Goal: Navigation & Orientation: Understand site structure

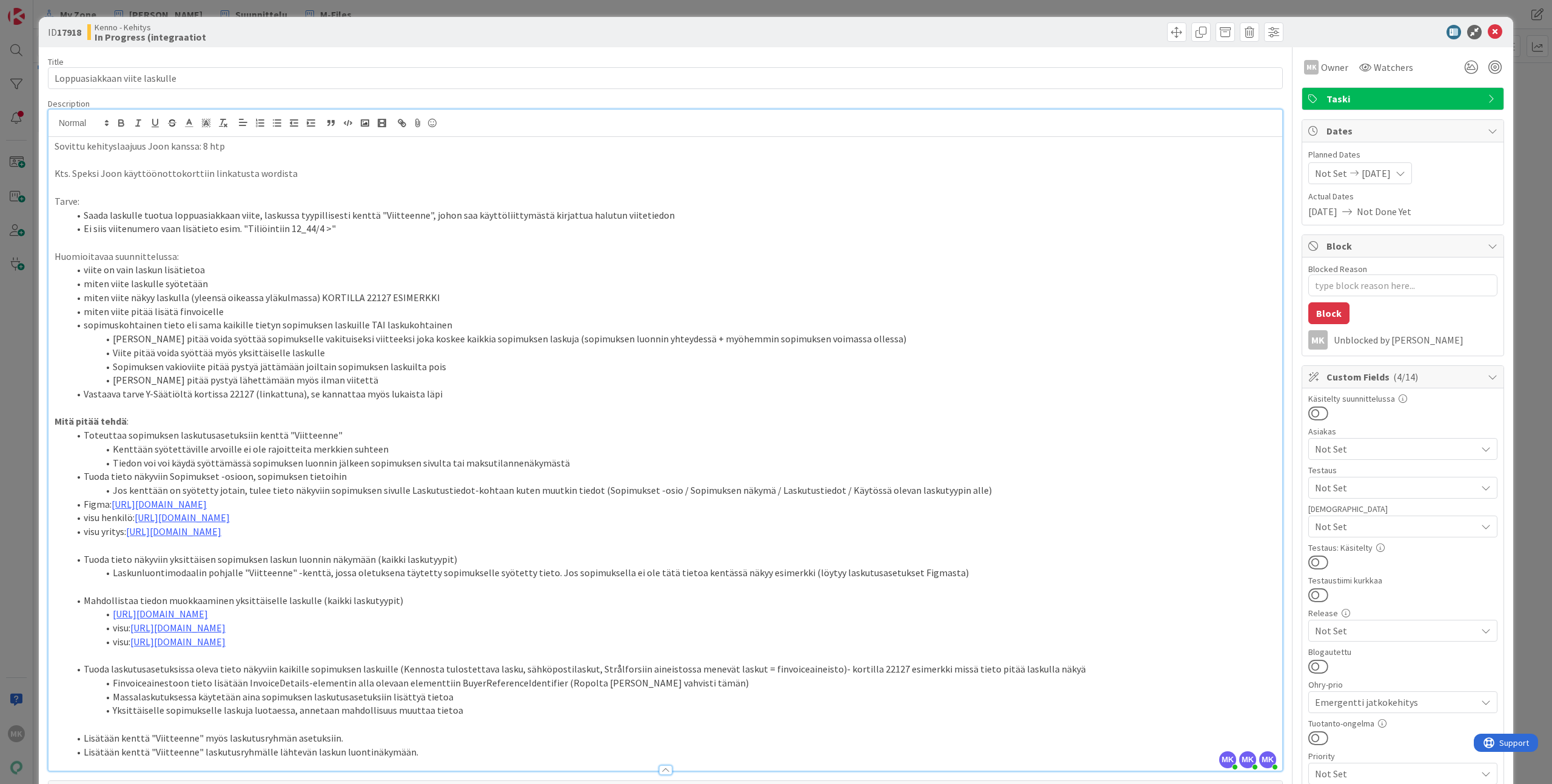
scroll to position [143, 0]
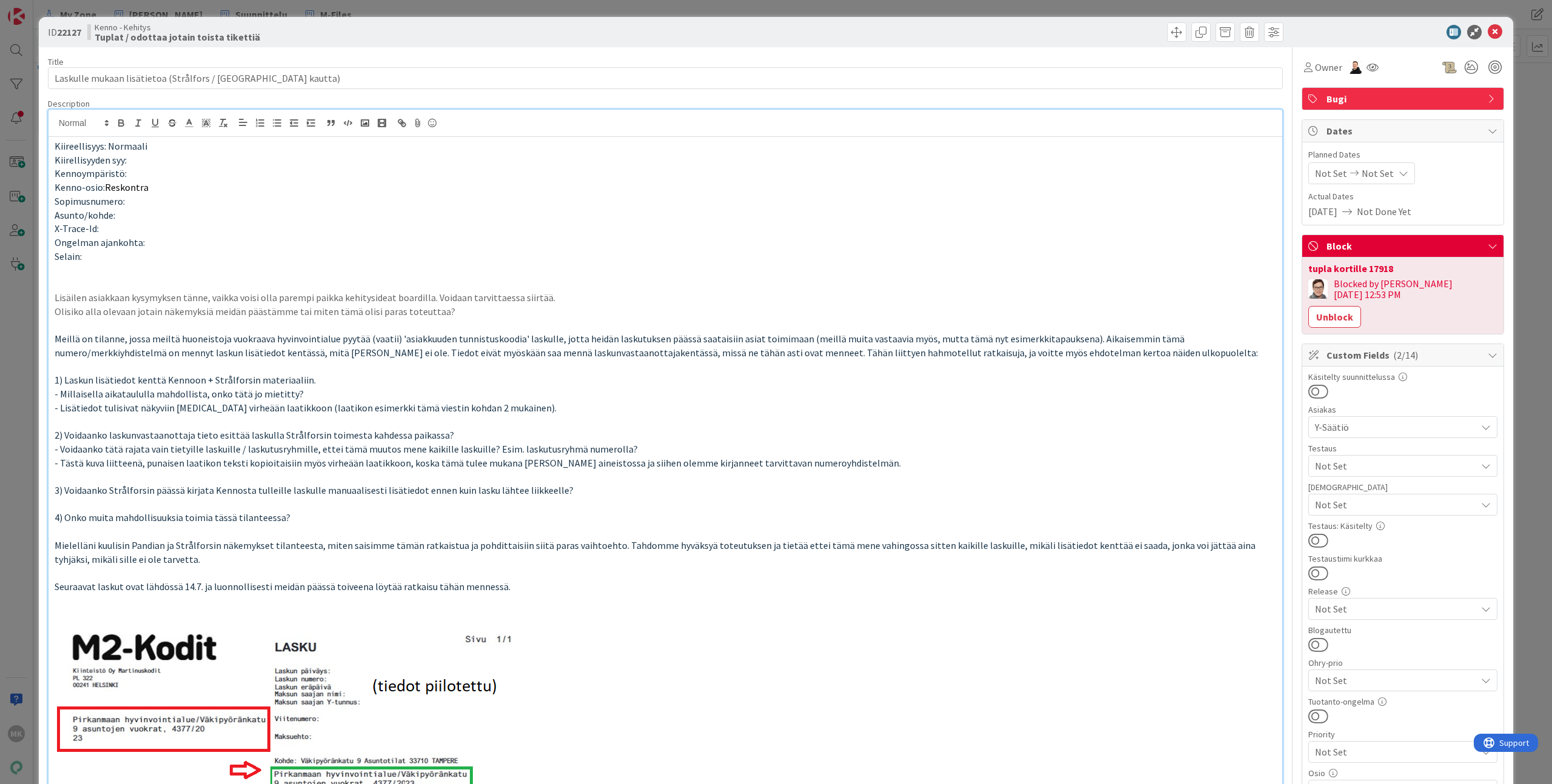
scroll to position [380, 0]
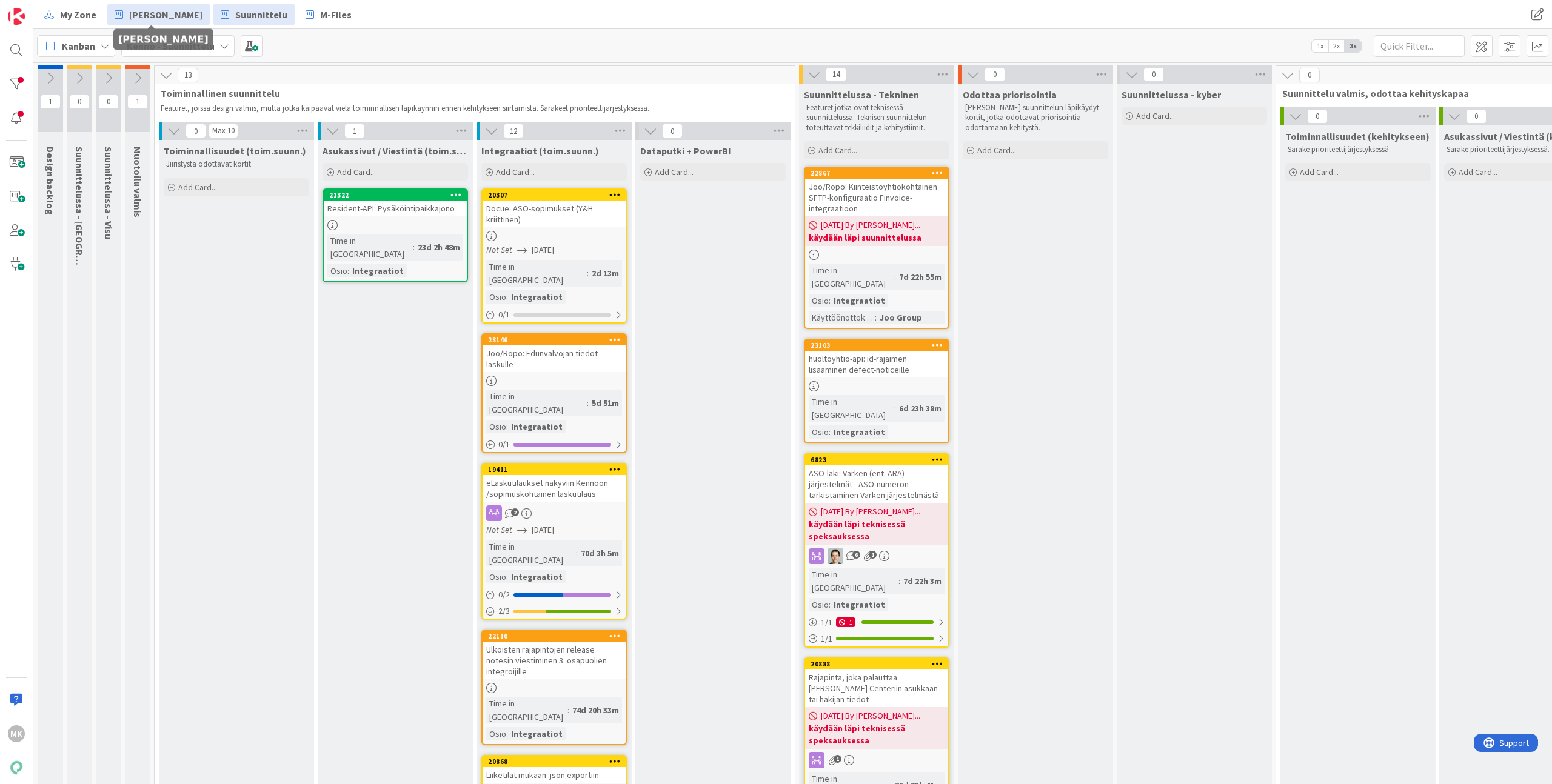
click at [173, 14] on span "[PERSON_NAME]" at bounding box center [165, 14] width 73 height 14
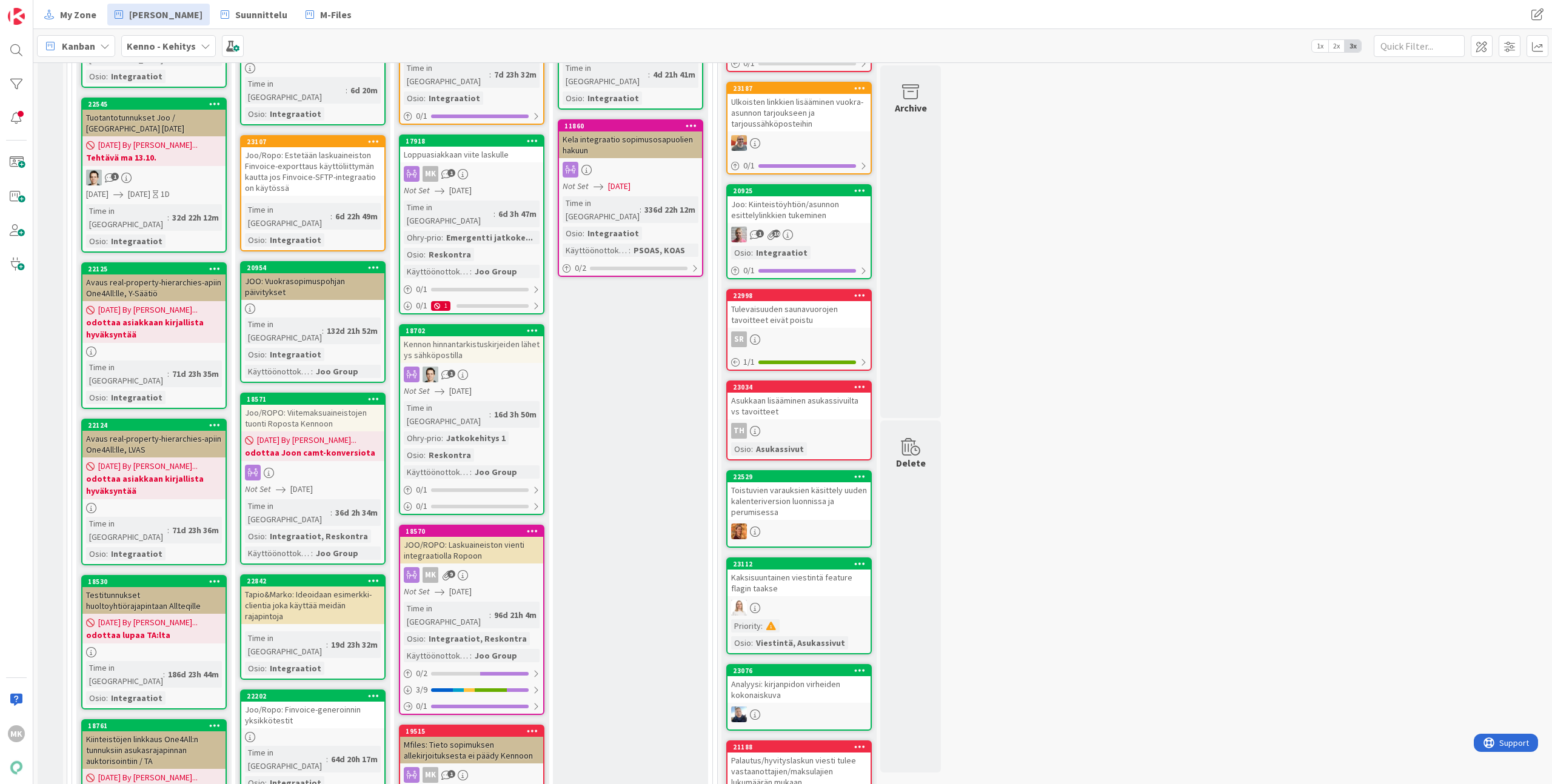
scroll to position [1115, 0]
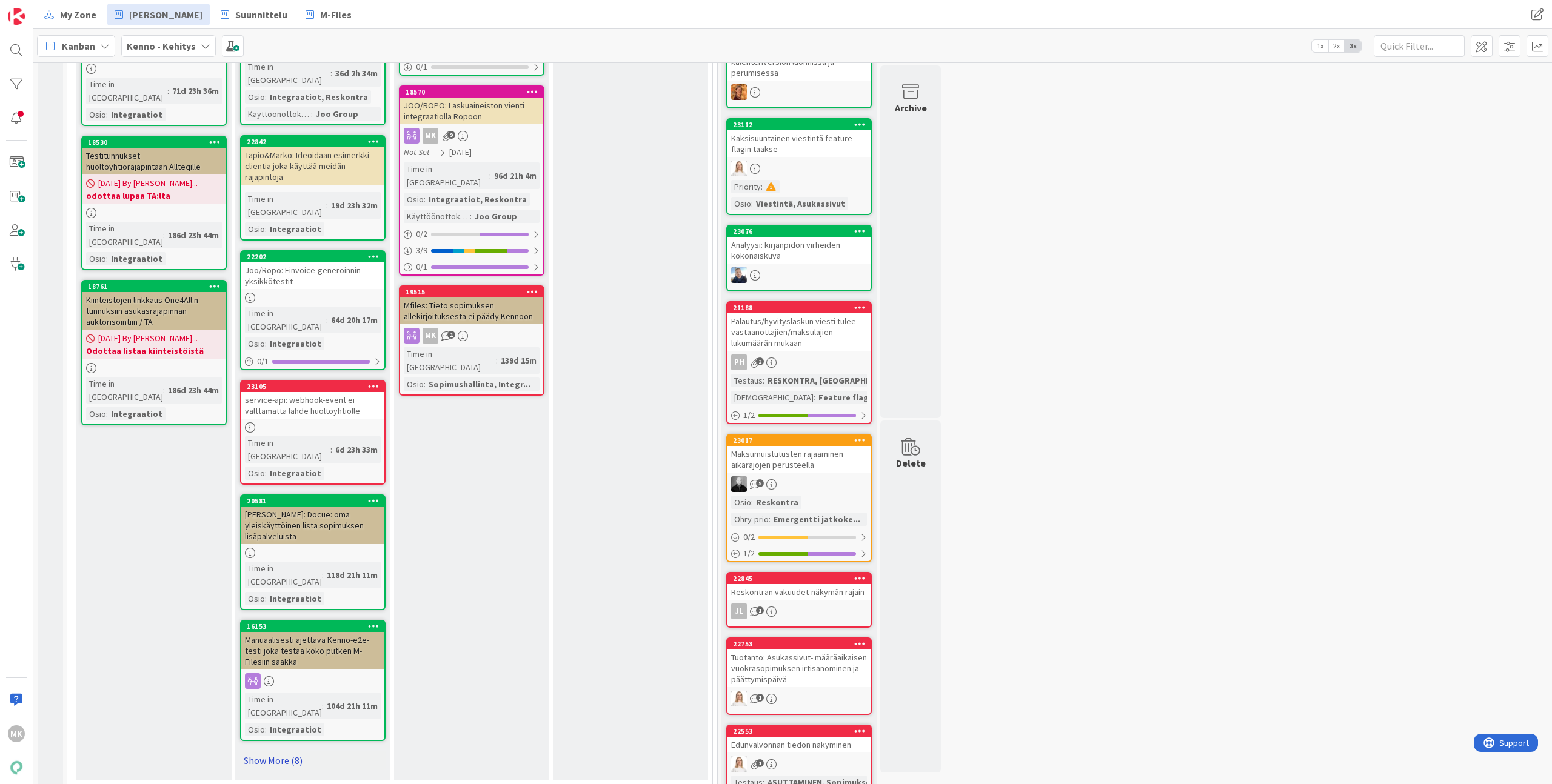
click at [292, 751] on link "Show More (8)" at bounding box center [312, 761] width 145 height 19
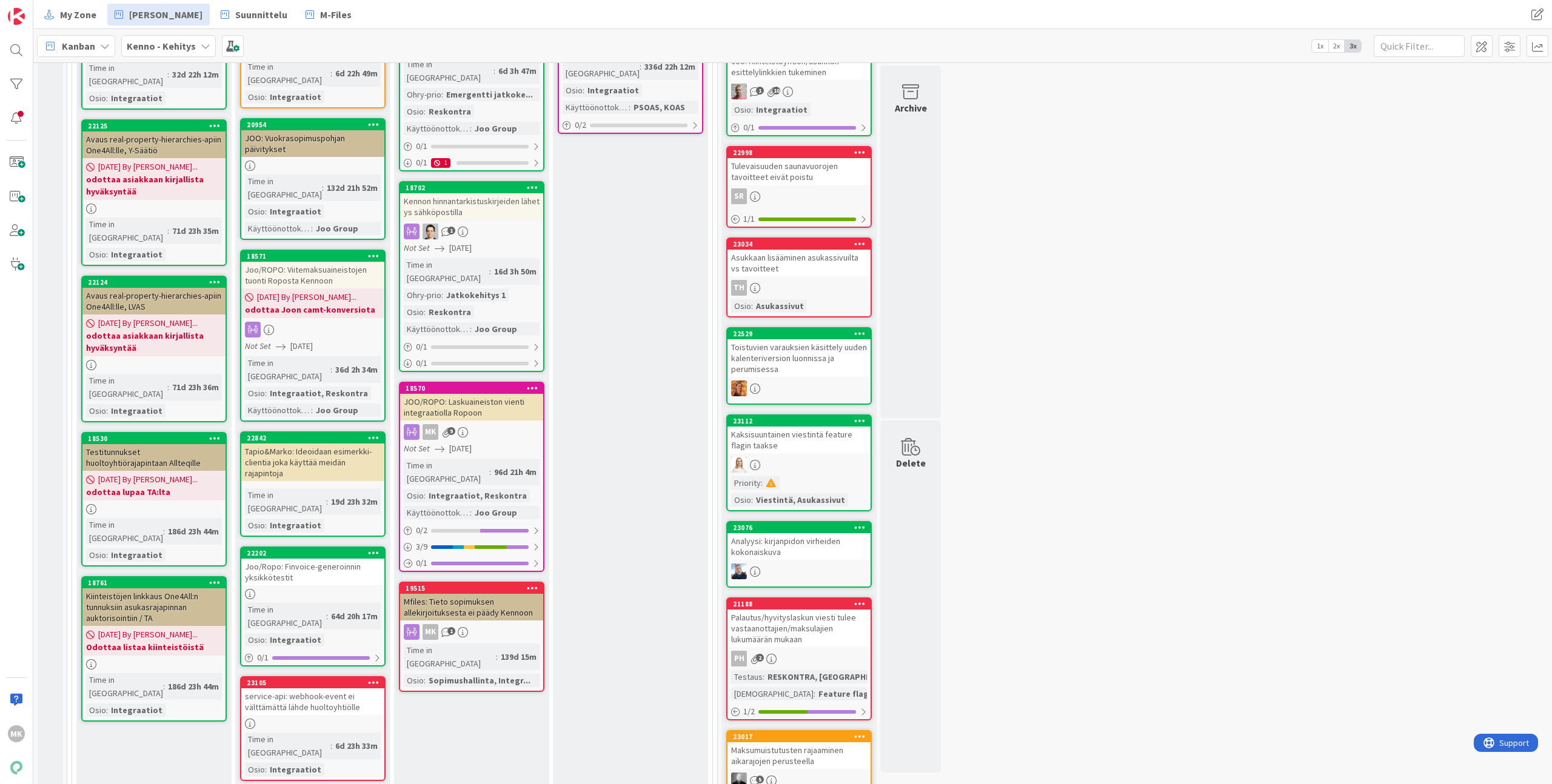
scroll to position [0, 0]
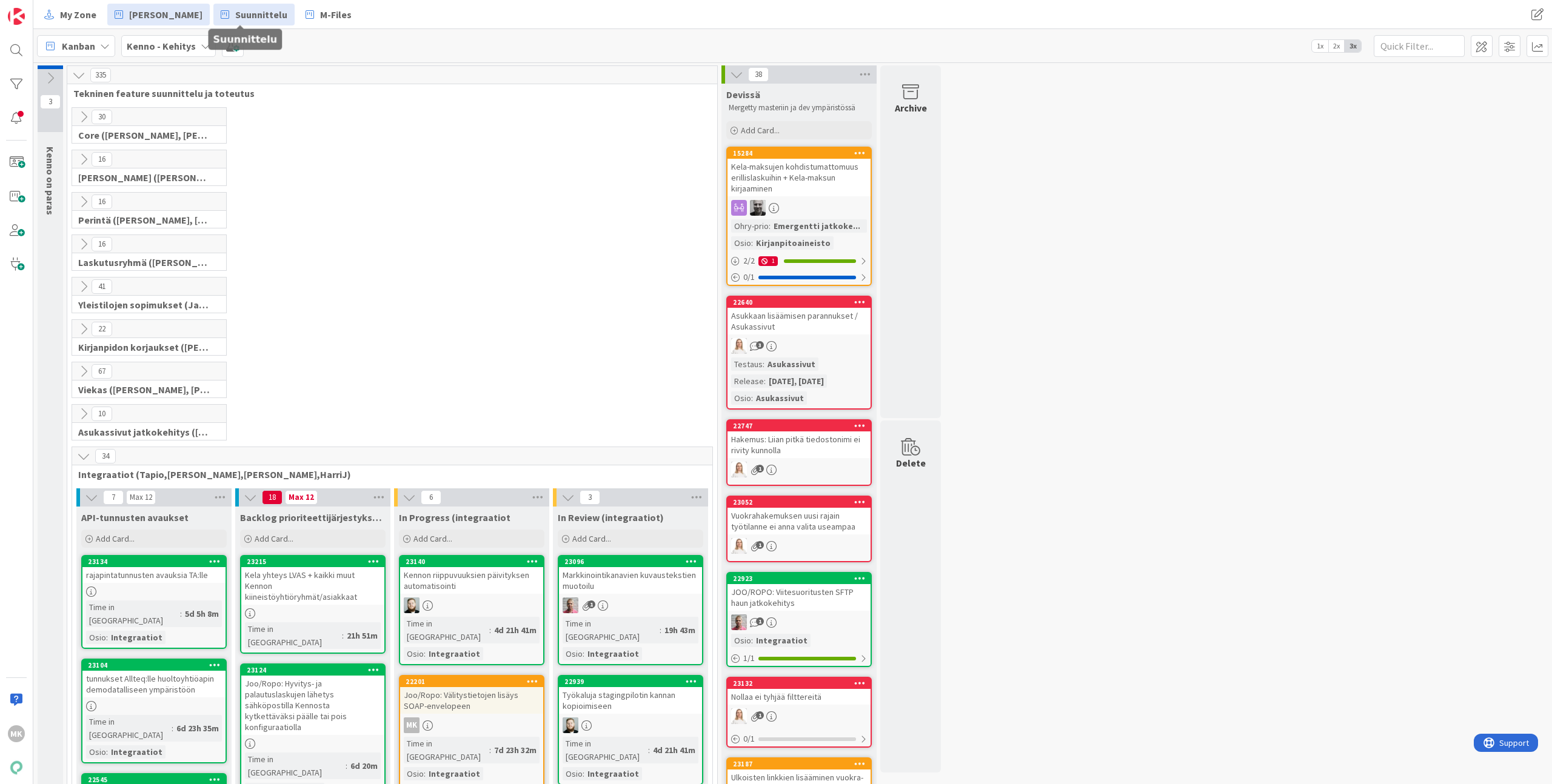
click at [252, 23] on link "Suunnittelu" at bounding box center [253, 15] width 81 height 22
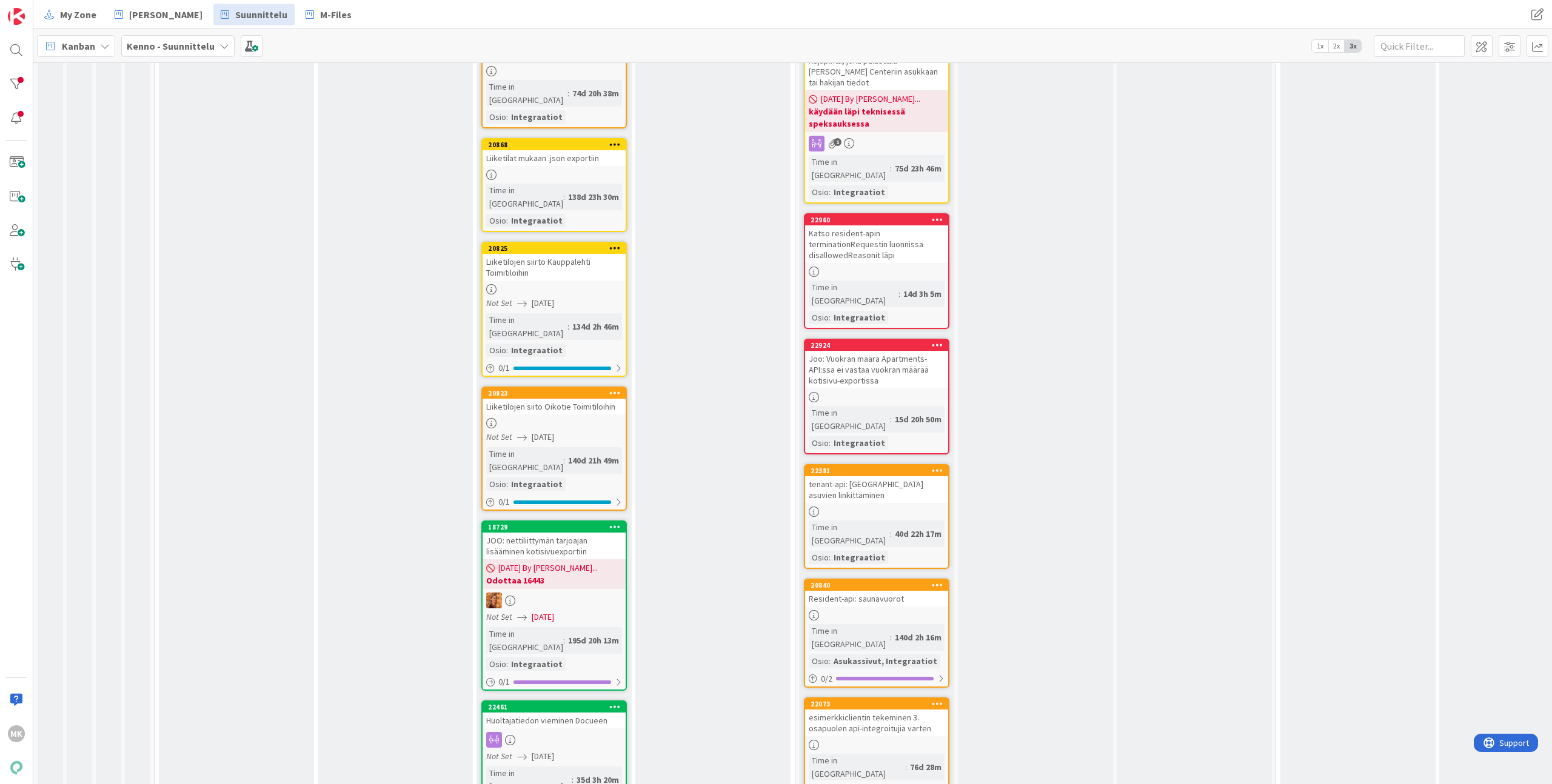
scroll to position [674, 0]
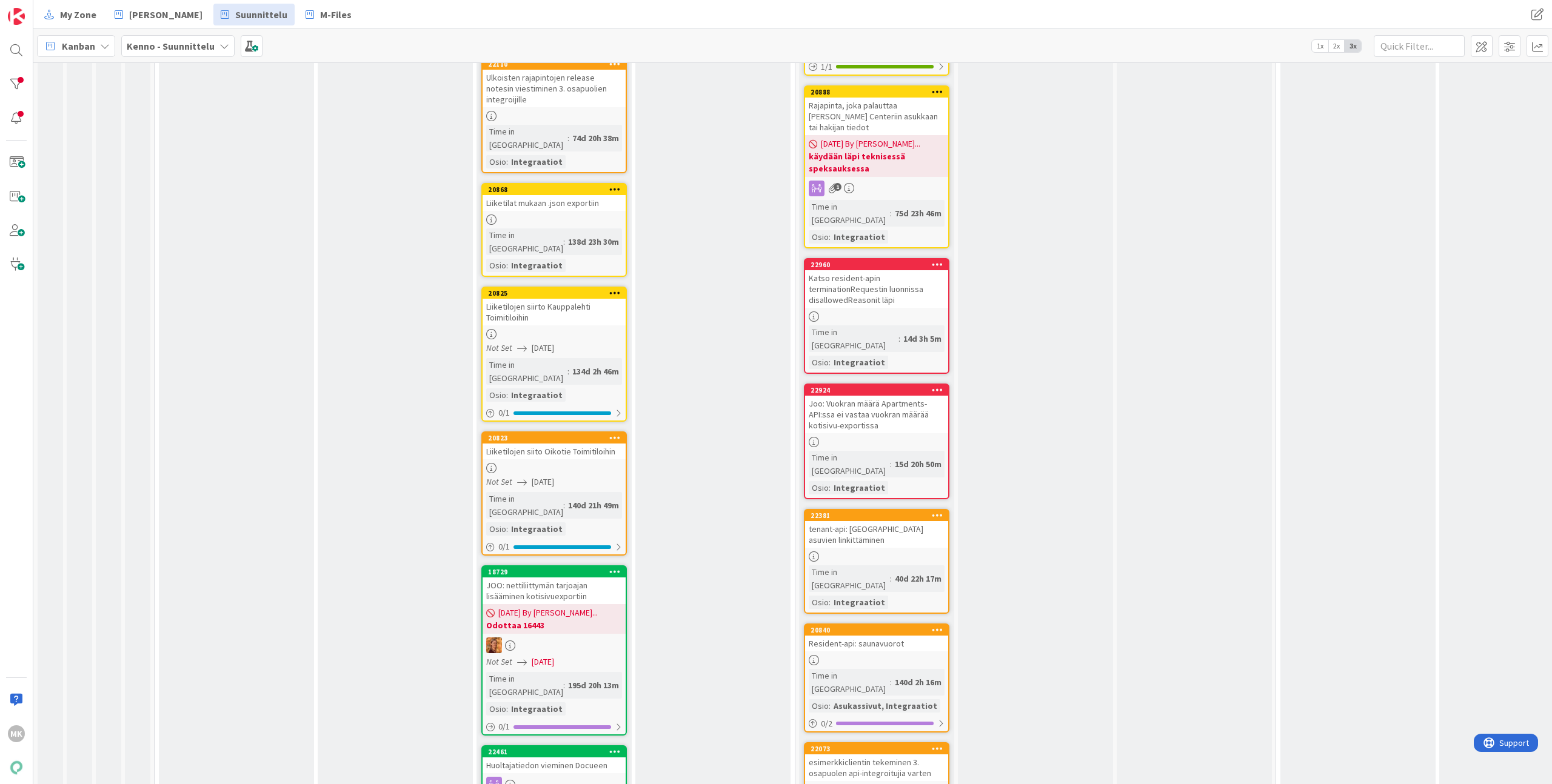
scroll to position [744, 0]
